Goal: Task Accomplishment & Management: Use online tool/utility

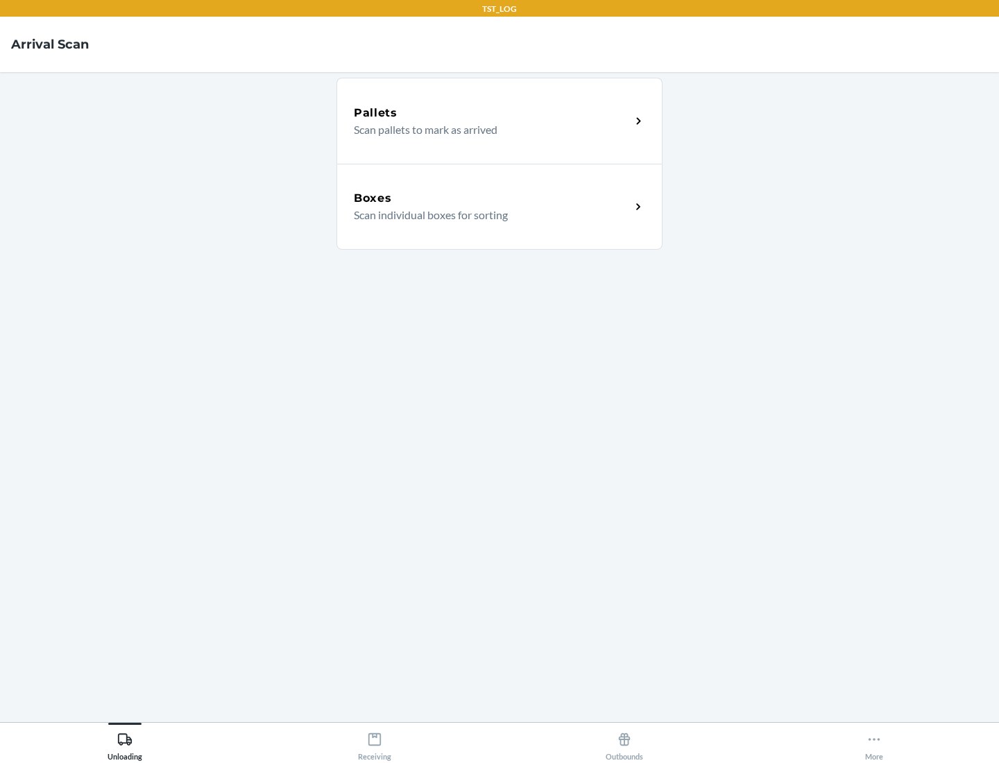
click at [492, 198] on div "Boxes" at bounding box center [492, 198] width 277 height 17
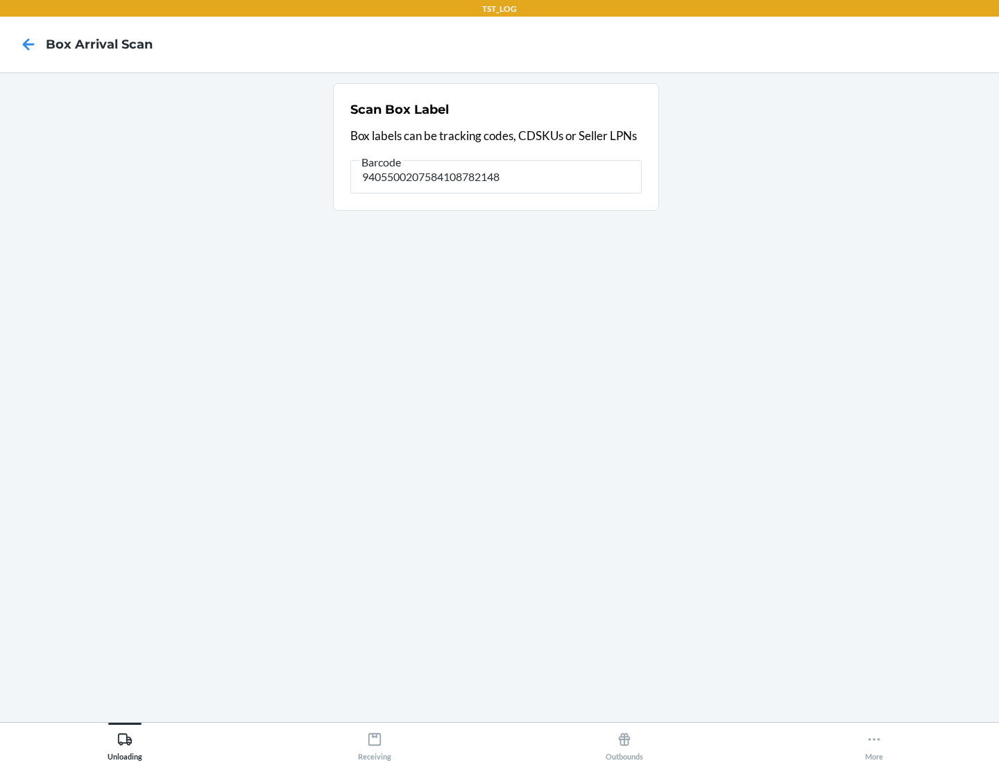
type input "9405500207584108782148"
